Goal: Task Accomplishment & Management: Manage account settings

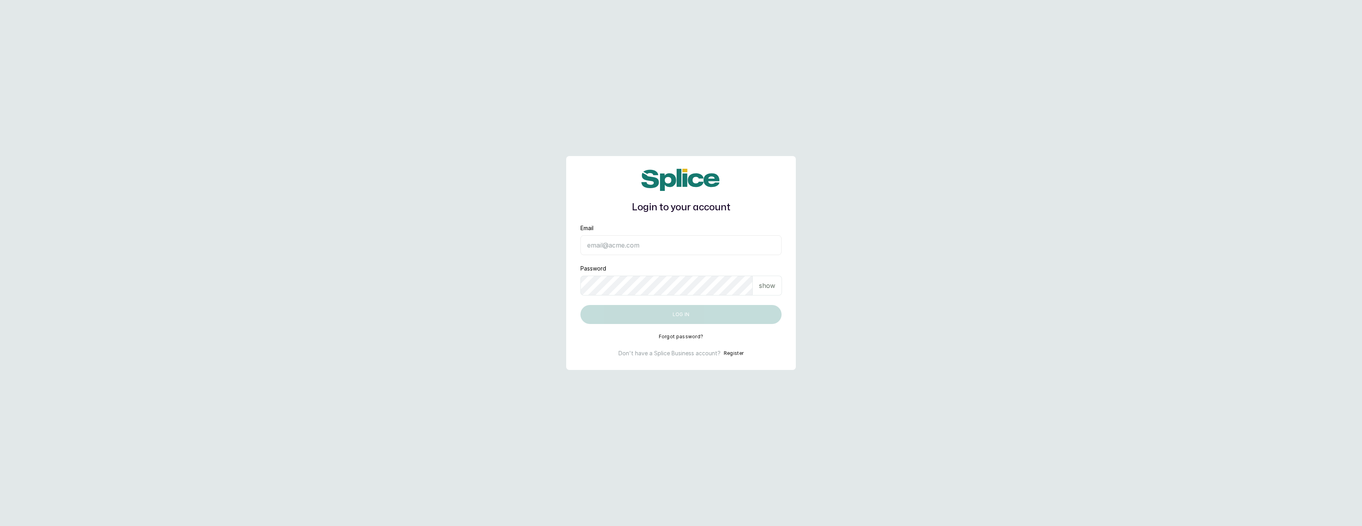
drag, startPoint x: 0, startPoint y: 0, endPoint x: 720, endPoint y: 248, distance: 761.2
click at [720, 248] on input "Email" at bounding box center [680, 245] width 201 height 20
click at [278, 163] on main "Login to your account Email Password show Log in Forgot password? Don't have a …" at bounding box center [681, 263] width 1362 height 526
click at [645, 240] on input "Email" at bounding box center [680, 245] width 201 height 20
type input "layo@withsplice.com"
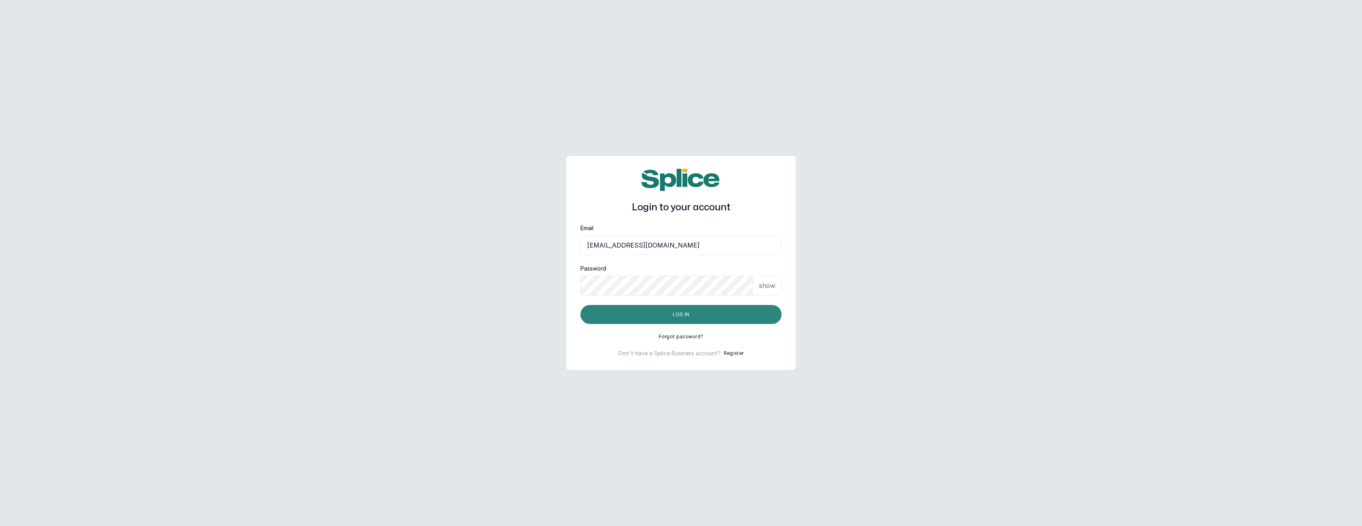
click at [645, 312] on button "Log in" at bounding box center [680, 314] width 201 height 19
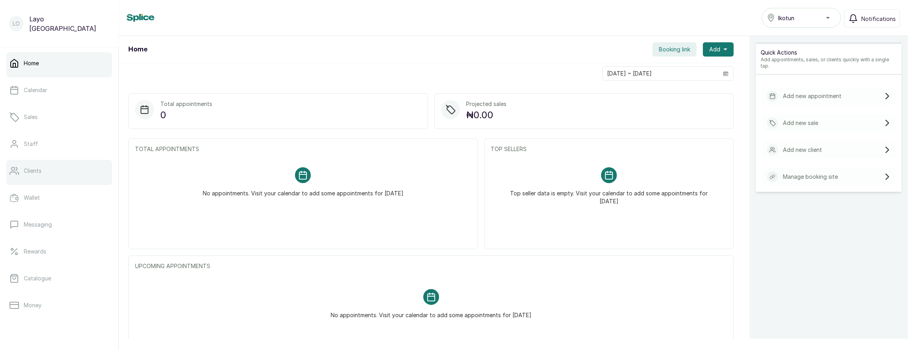
click at [40, 174] on p "Clients" at bounding box center [33, 171] width 18 height 8
